Goal: Task Accomplishment & Management: Complete application form

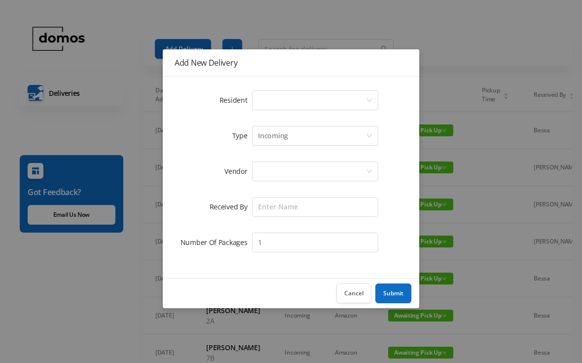
click at [310, 102] on div "Select a person" at bounding box center [312, 100] width 108 height 19
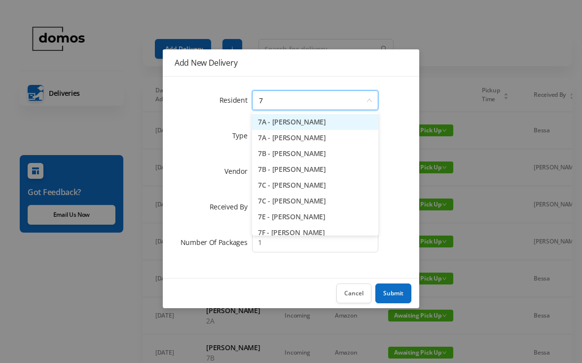
type input "7c"
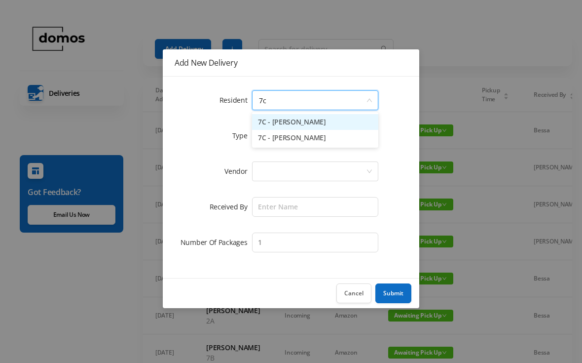
click at [318, 123] on li "7C - [PERSON_NAME]" at bounding box center [315, 122] width 126 height 16
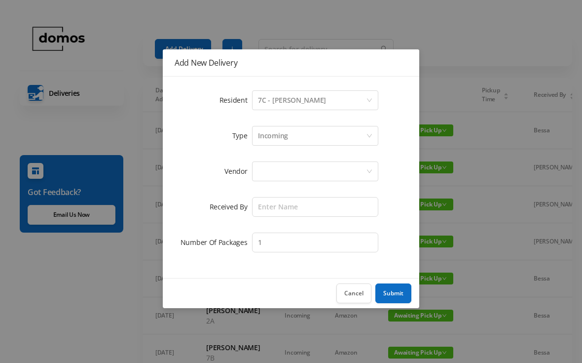
click at [299, 172] on div at bounding box center [312, 171] width 108 height 19
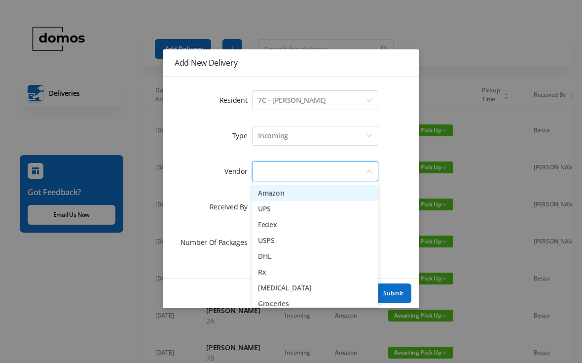
click at [292, 195] on li "Amazon" at bounding box center [315, 193] width 126 height 16
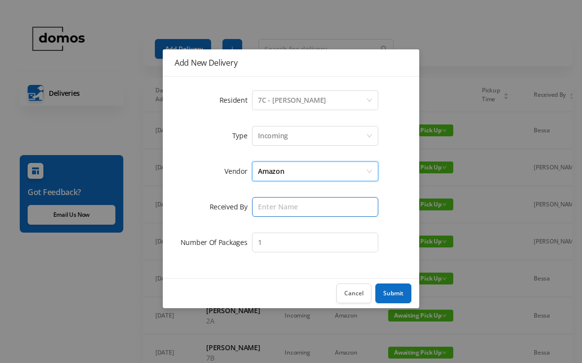
click at [298, 211] on input "text" at bounding box center [315, 207] width 126 height 20
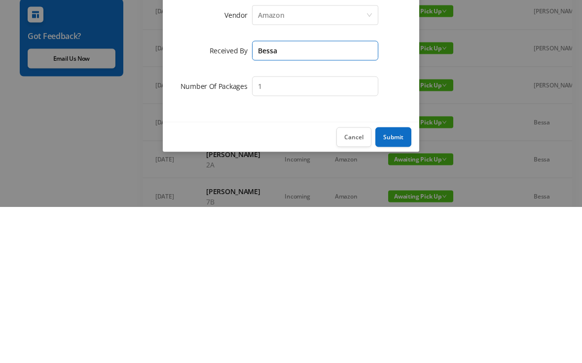
type input "Bessa"
click at [398, 283] on button "Submit" at bounding box center [393, 293] width 36 height 20
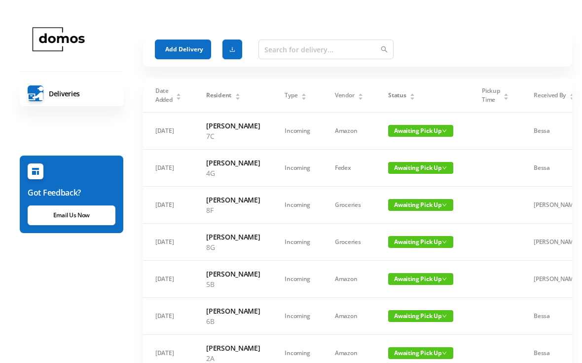
click at [191, 49] on button "Add Delivery" at bounding box center [183, 49] width 56 height 20
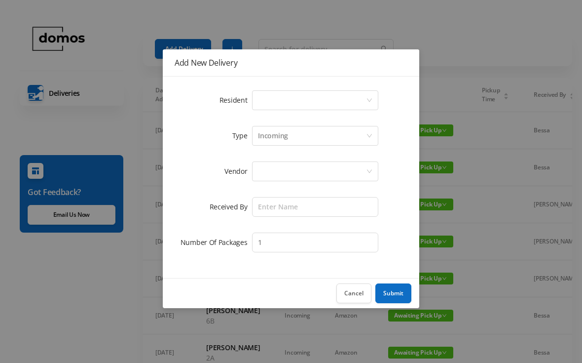
click at [302, 97] on div "Select a person" at bounding box center [312, 100] width 108 height 19
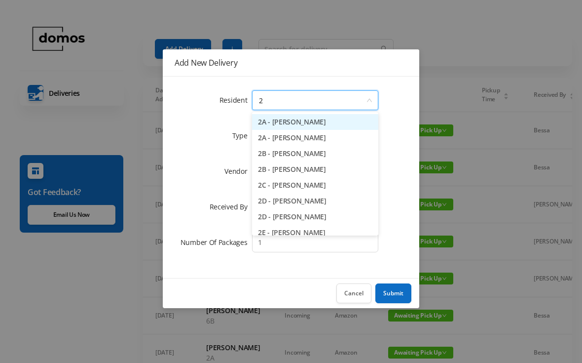
type input "2c"
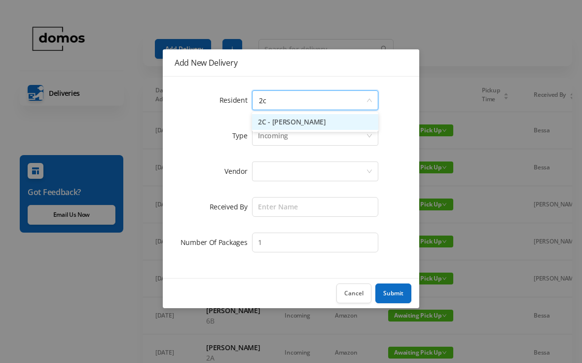
click at [320, 123] on li "2C - [PERSON_NAME]" at bounding box center [315, 122] width 126 height 16
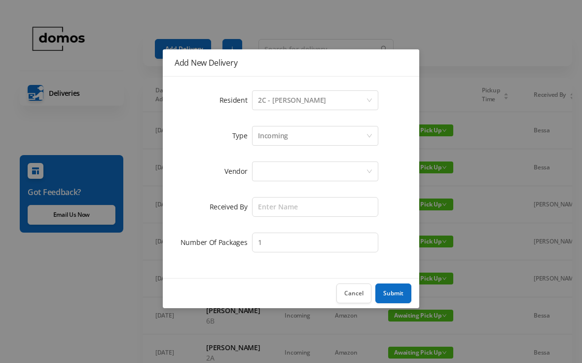
click at [302, 173] on div at bounding box center [312, 171] width 108 height 19
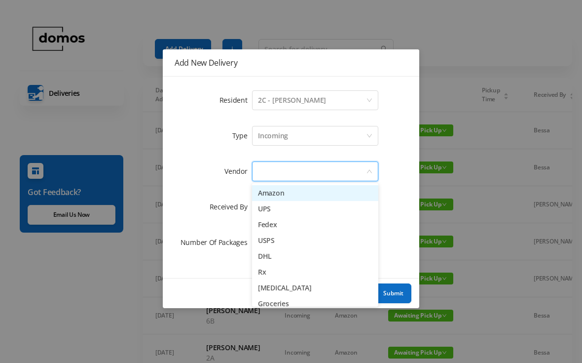
click at [289, 198] on li "Amazon" at bounding box center [315, 193] width 126 height 16
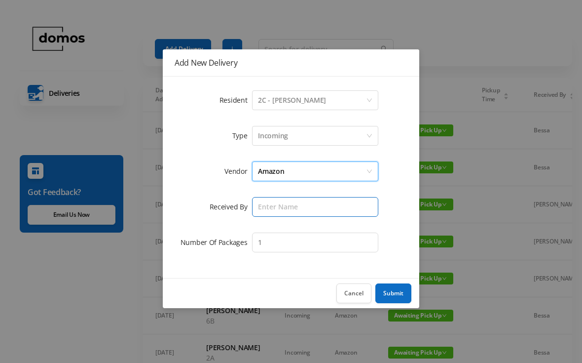
click at [305, 211] on input "text" at bounding box center [315, 207] width 126 height 20
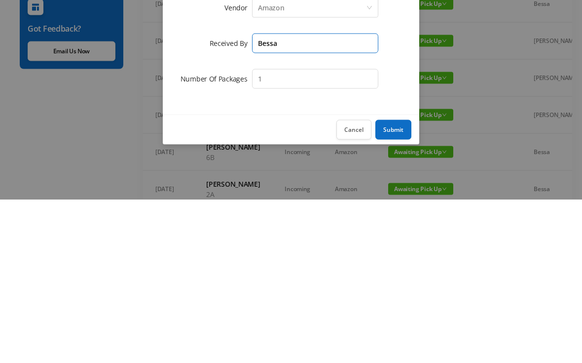
type input "Bessa"
click at [399, 283] on button "Submit" at bounding box center [393, 293] width 36 height 20
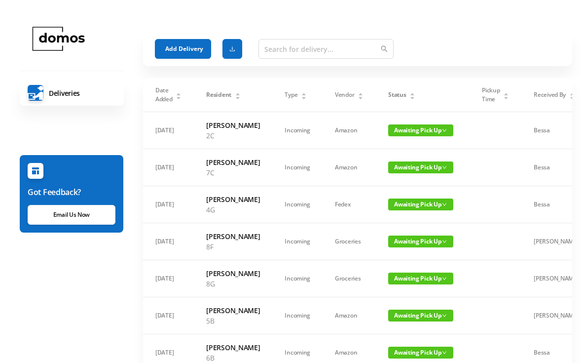
click at [195, 49] on button "Add Delivery" at bounding box center [183, 49] width 56 height 20
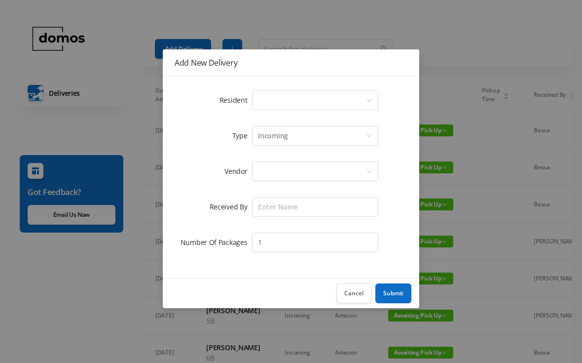
click at [303, 103] on div "Select a person" at bounding box center [312, 100] width 108 height 19
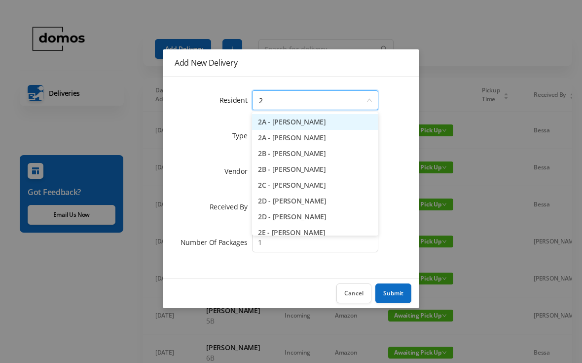
type input "2h"
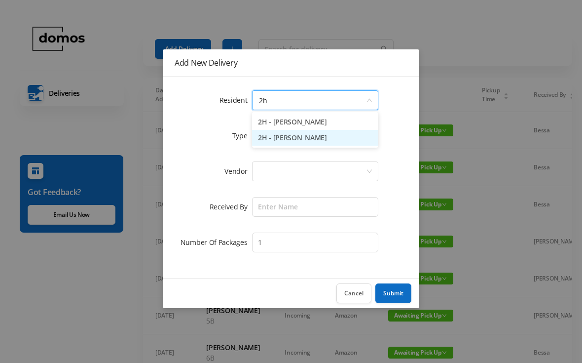
click at [310, 144] on li "2H - [PERSON_NAME]" at bounding box center [315, 138] width 126 height 16
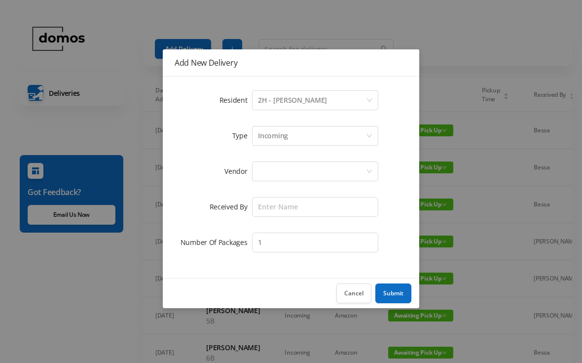
click at [313, 166] on div at bounding box center [312, 171] width 108 height 19
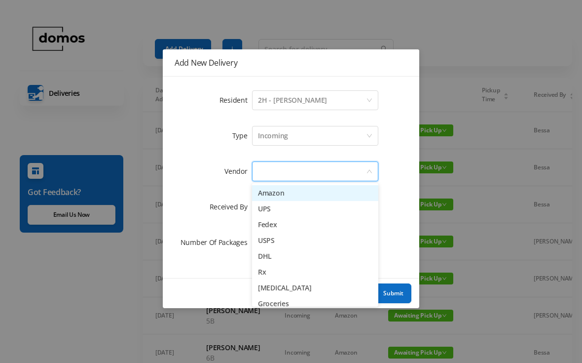
click at [308, 195] on li "Amazon" at bounding box center [315, 193] width 126 height 16
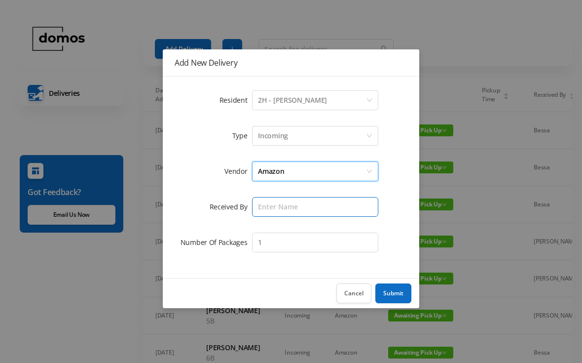
click at [319, 209] on input "text" at bounding box center [315, 207] width 126 height 20
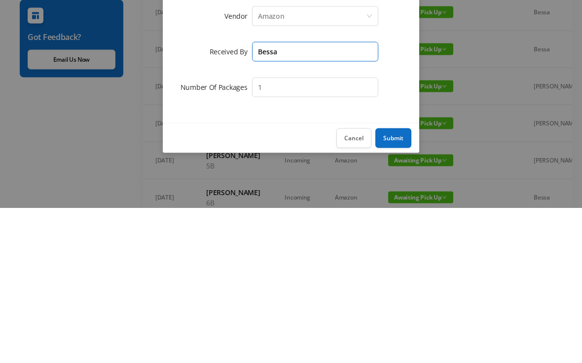
type input "Bessa"
click at [397, 283] on button "Submit" at bounding box center [393, 293] width 36 height 20
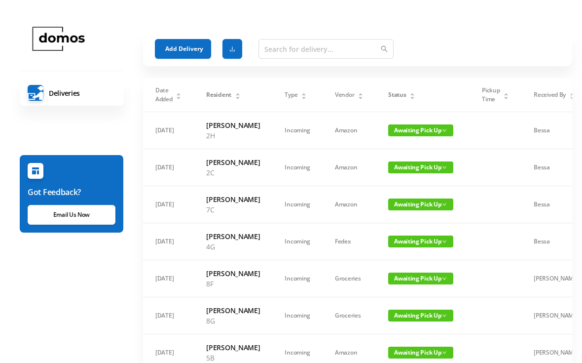
click at [193, 49] on button "Add Delivery" at bounding box center [183, 49] width 56 height 20
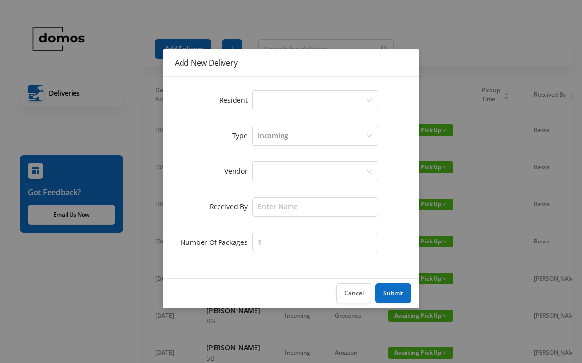
click at [309, 104] on div "Select a person" at bounding box center [312, 100] width 108 height 19
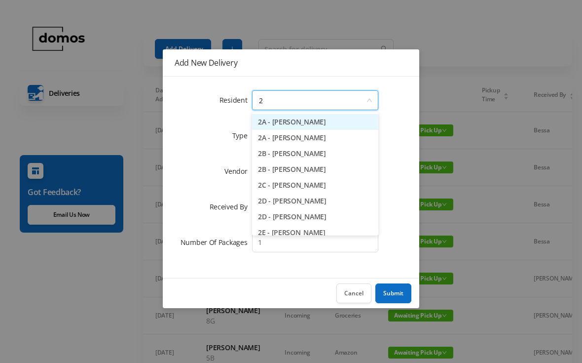
type input "2g"
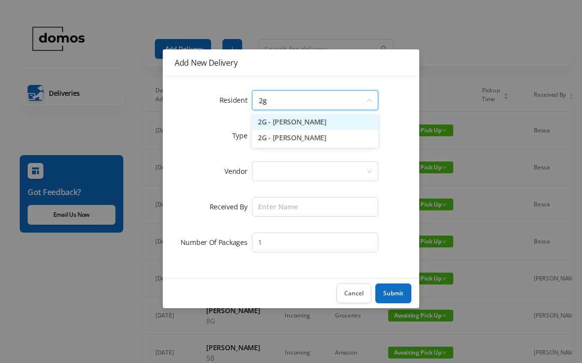
click at [313, 125] on li "2G - [PERSON_NAME]" at bounding box center [315, 122] width 126 height 16
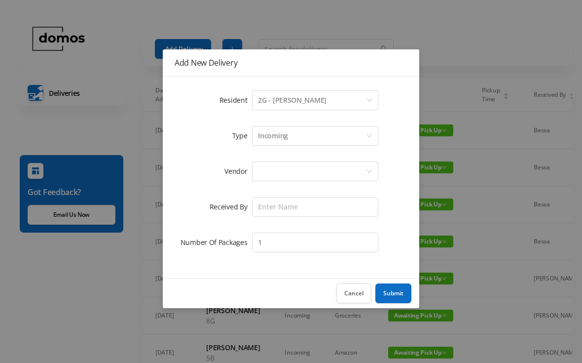
click at [298, 177] on div at bounding box center [312, 171] width 108 height 19
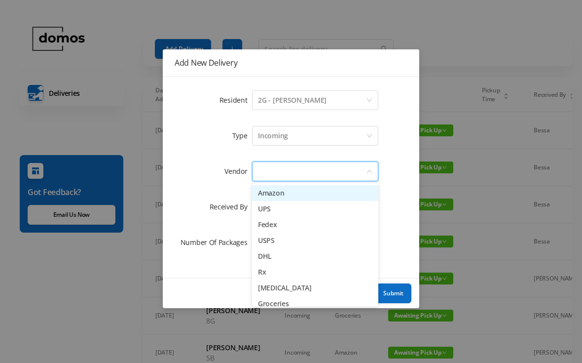
click at [282, 195] on li "Amazon" at bounding box center [315, 193] width 126 height 16
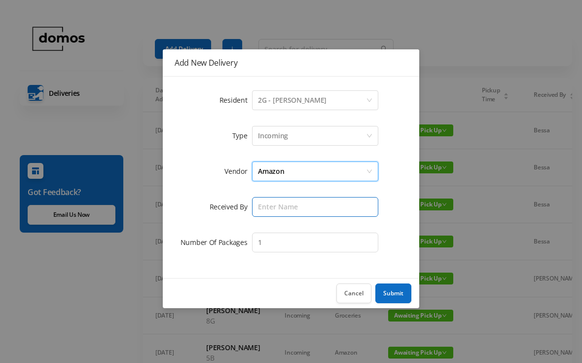
click at [306, 203] on input "text" at bounding box center [315, 207] width 126 height 20
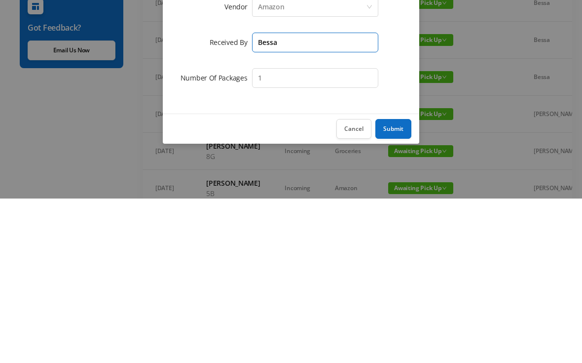
type input "Bessa"
click at [397, 283] on button "Submit" at bounding box center [393, 293] width 36 height 20
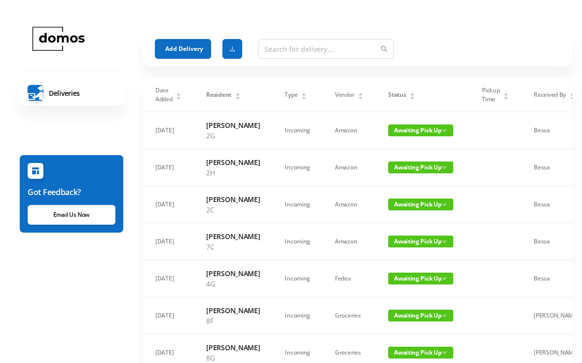
click at [193, 43] on button "Add Delivery" at bounding box center [183, 49] width 56 height 20
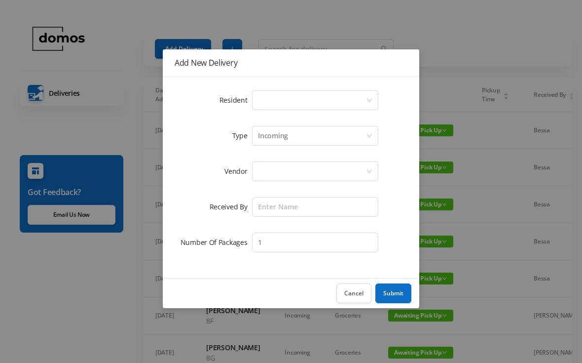
click at [286, 103] on div "Select a person" at bounding box center [312, 100] width 108 height 19
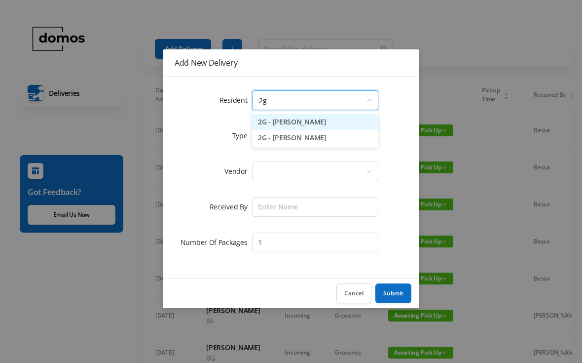
type input "2"
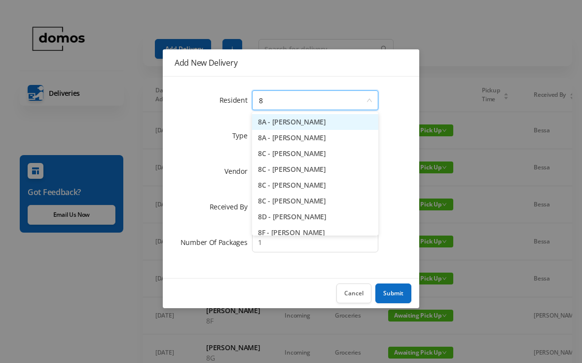
type input "8h"
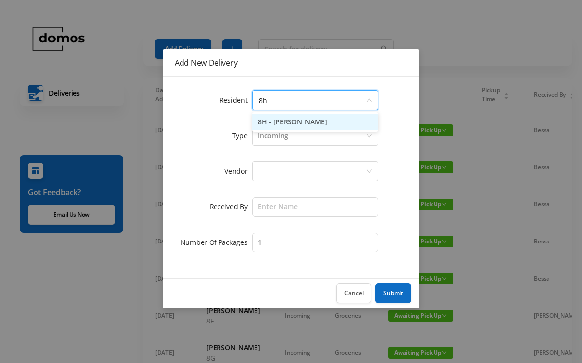
click at [315, 126] on li "8H - [PERSON_NAME]" at bounding box center [315, 122] width 126 height 16
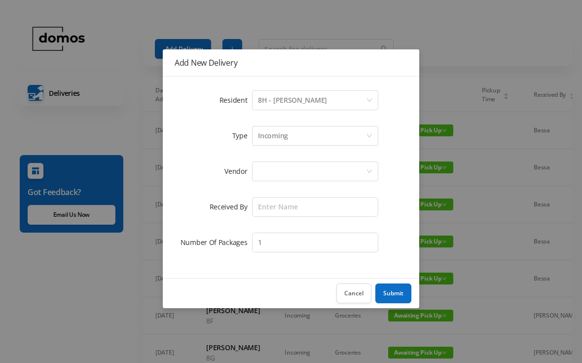
click at [305, 167] on div at bounding box center [312, 171] width 108 height 19
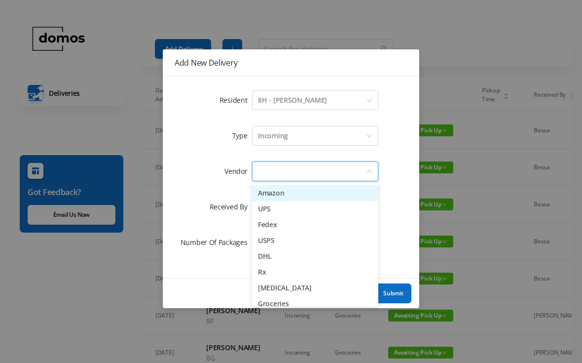
click at [293, 197] on li "Amazon" at bounding box center [315, 193] width 126 height 16
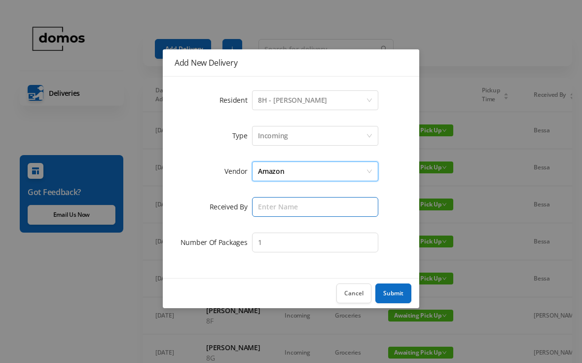
click at [310, 205] on input "text" at bounding box center [315, 207] width 126 height 20
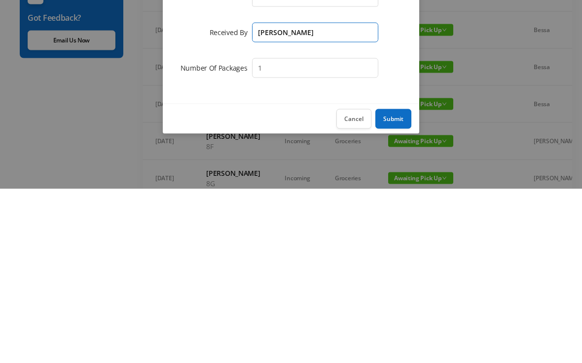
type input "[PERSON_NAME]"
click at [397, 283] on button "Submit" at bounding box center [393, 293] width 36 height 20
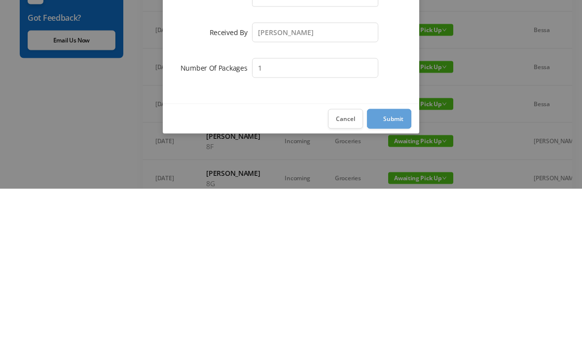
scroll to position [175, 0]
